Goal: Information Seeking & Learning: Learn about a topic

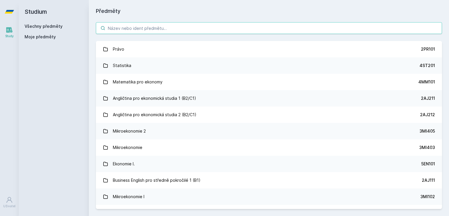
click at [146, 28] on input "search" at bounding box center [269, 28] width 346 height 12
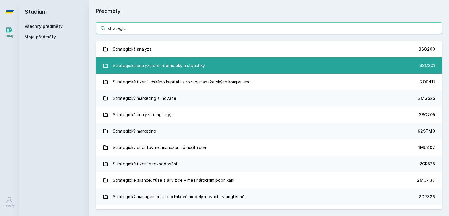
type input "strategic"
click at [146, 67] on div "Strategická analýza pro informatiky a statistiky" at bounding box center [159, 66] width 92 height 12
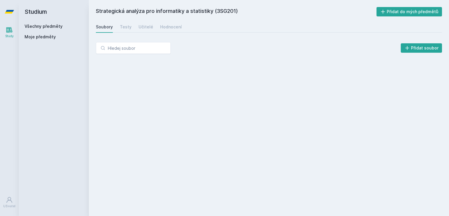
click at [146, 67] on div "Strategická analýza pro informatiky a statistiky (3SG201) Přidat do mých předmě…" at bounding box center [269, 108] width 346 height 202
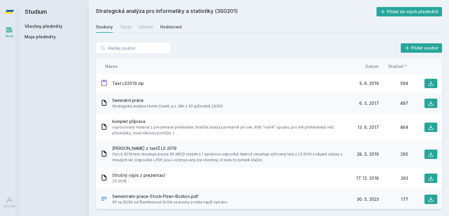
click at [162, 25] on div "Hodnocení" at bounding box center [171, 27] width 22 height 6
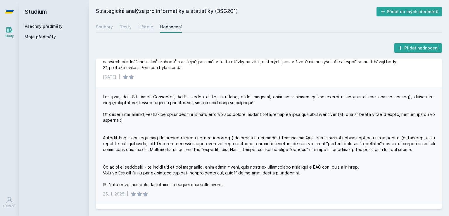
scroll to position [43, 0]
